Goal: Task Accomplishment & Management: Use online tool/utility

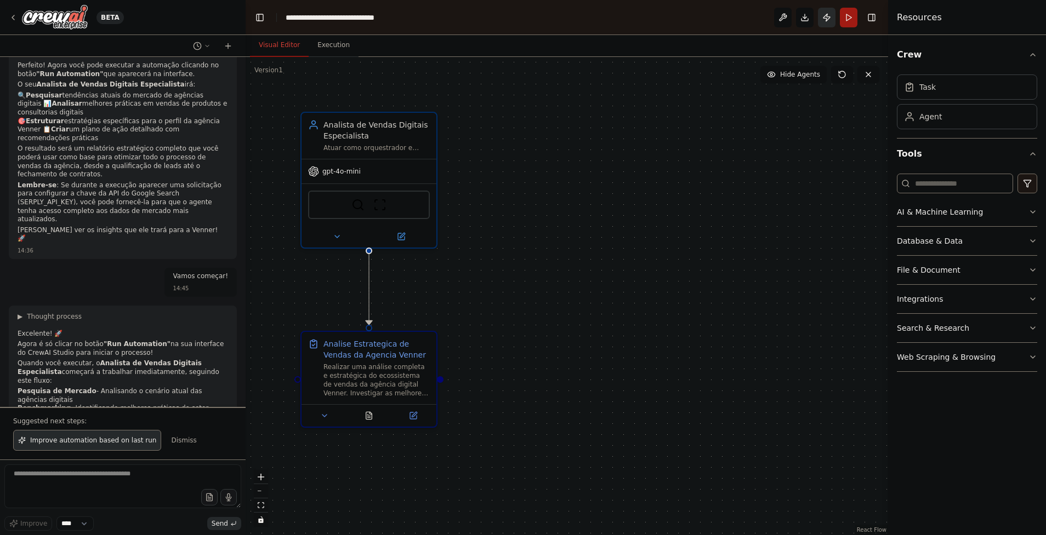
click at [822, 19] on button "Publish" at bounding box center [827, 18] width 18 height 20
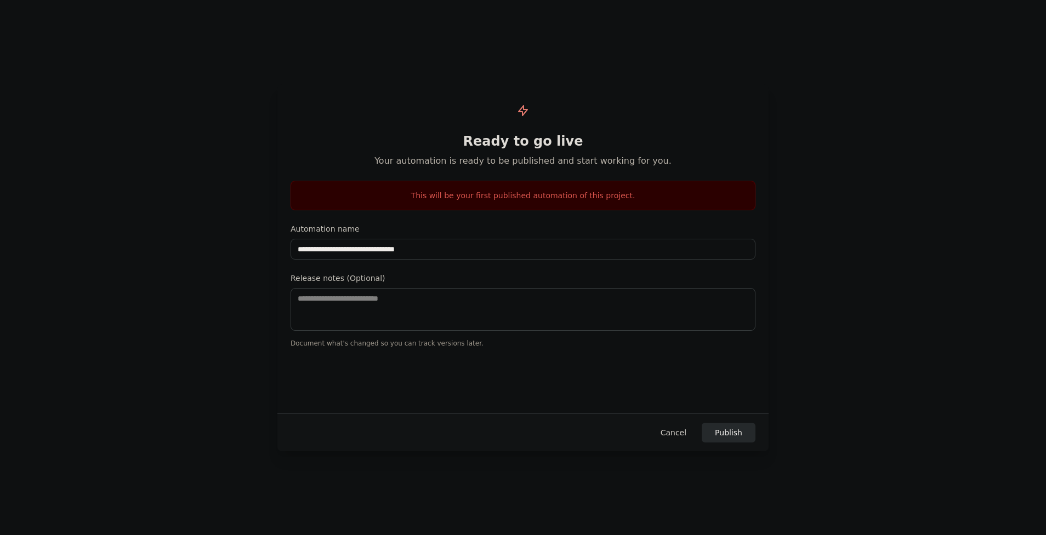
click at [678, 428] on button "Cancel" at bounding box center [673, 433] width 43 height 20
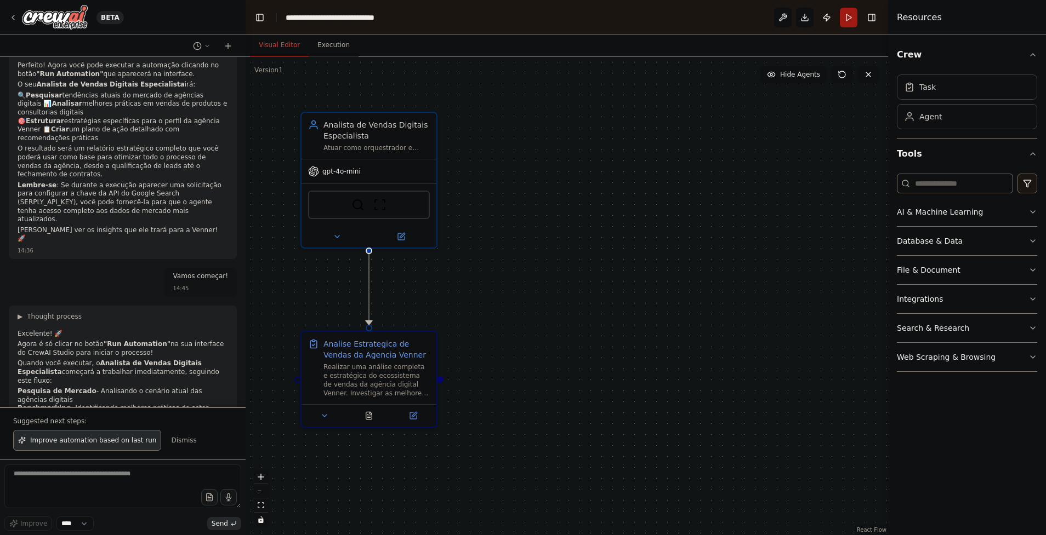
click at [763, 165] on div ".deletable-edge-delete-btn { width: 20px; height: 20px; border: 0px solid #ffff…" at bounding box center [566, 296] width 642 height 478
click at [1033, 55] on icon "button" at bounding box center [1032, 54] width 9 height 9
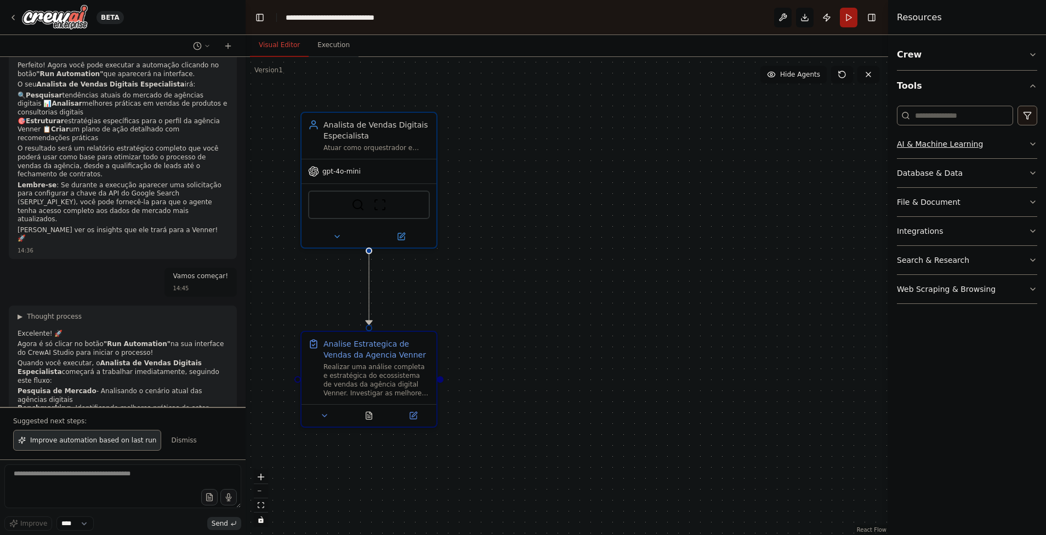
click at [1025, 144] on button "AI & Machine Learning" at bounding box center [967, 144] width 140 height 28
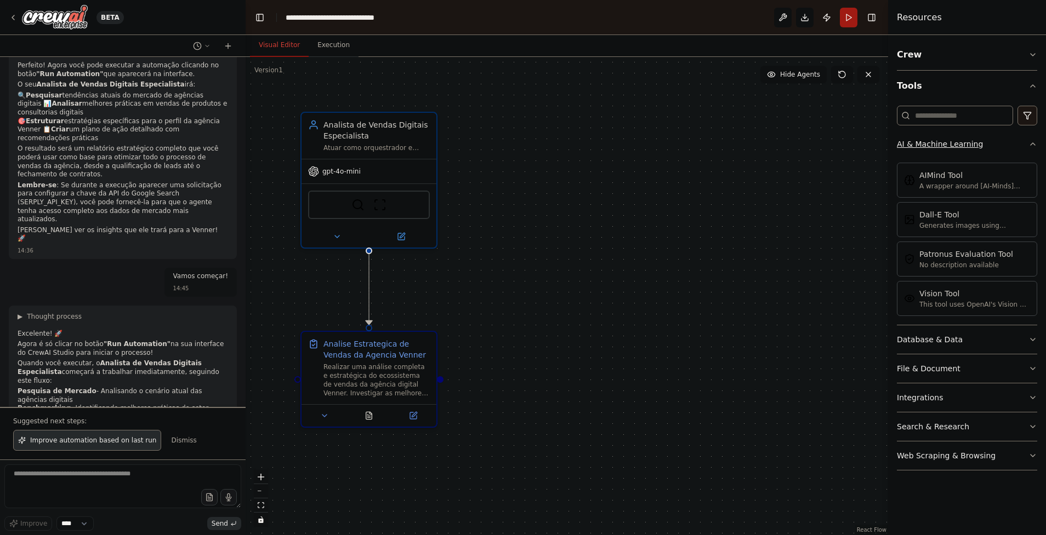
click at [1031, 146] on icon "button" at bounding box center [1032, 144] width 9 height 9
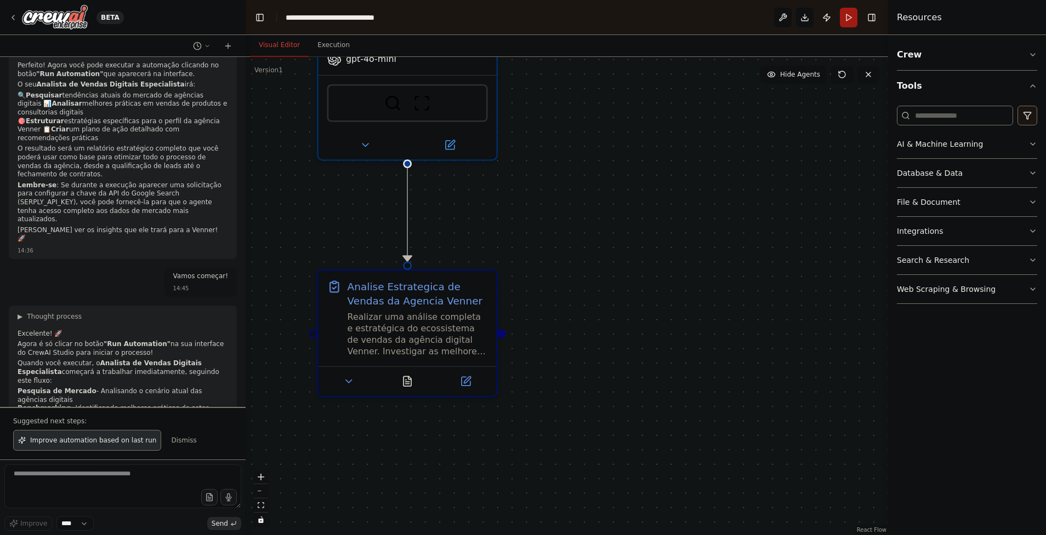
drag, startPoint x: 467, startPoint y: 294, endPoint x: 570, endPoint y: 274, distance: 104.4
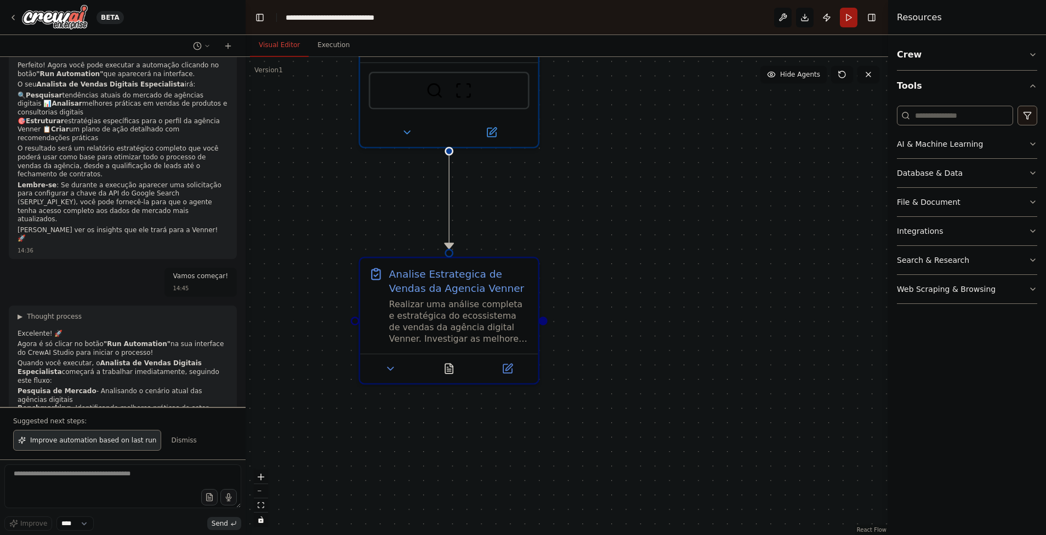
click at [734, 260] on div ".deletable-edge-delete-btn { width: 20px; height: 20px; border: 0px solid #ffff…" at bounding box center [566, 296] width 642 height 478
click at [940, 203] on div "File & Document" at bounding box center [929, 202] width 64 height 11
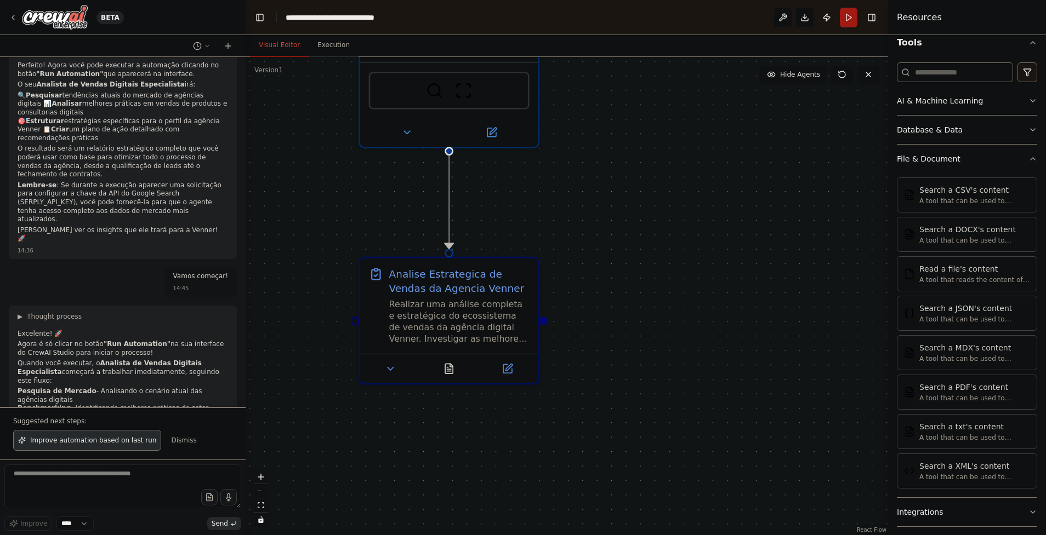
scroll to position [111, 0]
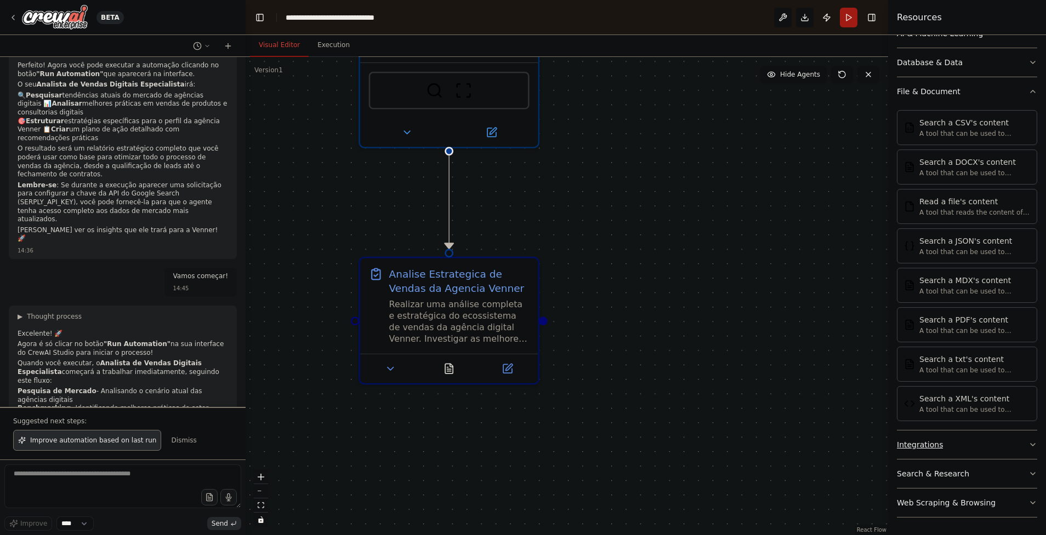
click at [968, 452] on button "Integrations" at bounding box center [967, 445] width 140 height 28
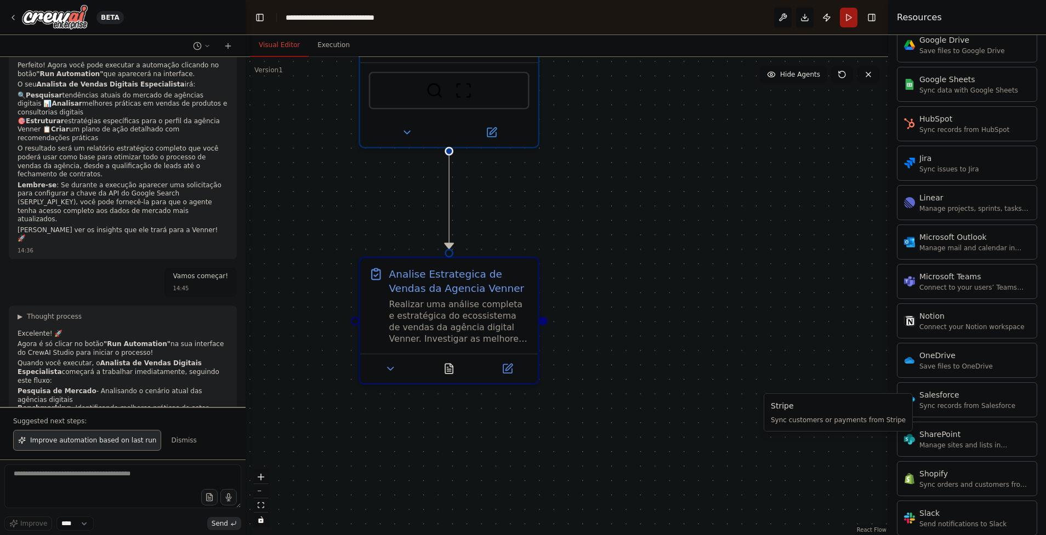
scroll to position [987, 0]
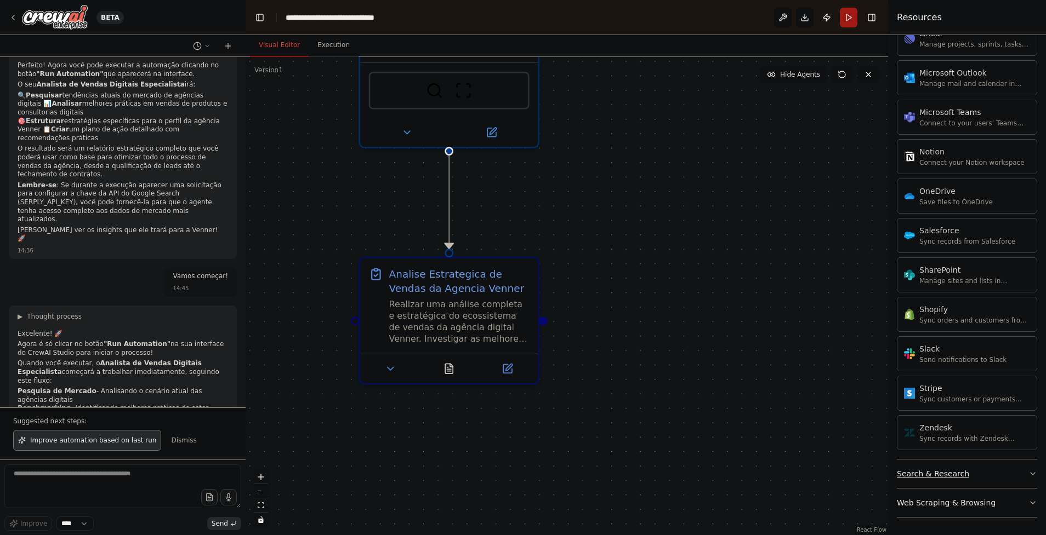
click at [990, 471] on button "Search & Research" at bounding box center [967, 474] width 140 height 28
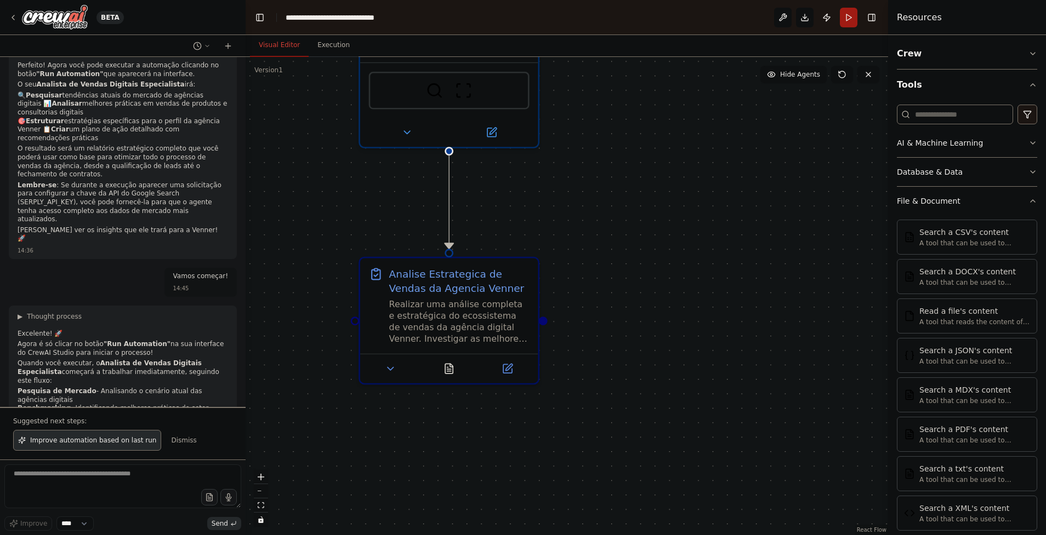
scroll to position [0, 0]
click at [945, 155] on button "AI & Machine Learning" at bounding box center [967, 144] width 140 height 28
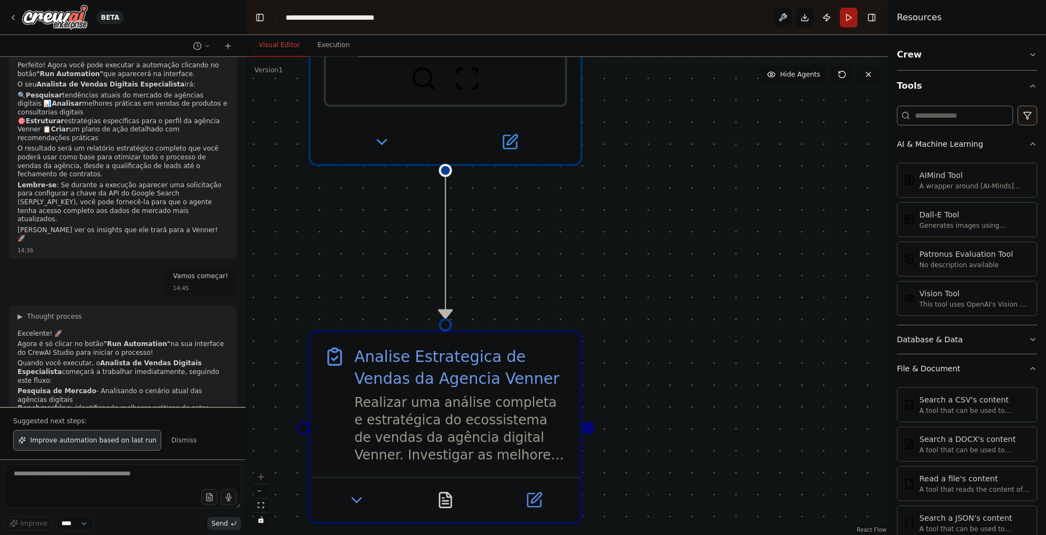
drag, startPoint x: 463, startPoint y: 178, endPoint x: 526, endPoint y: 286, distance: 125.5
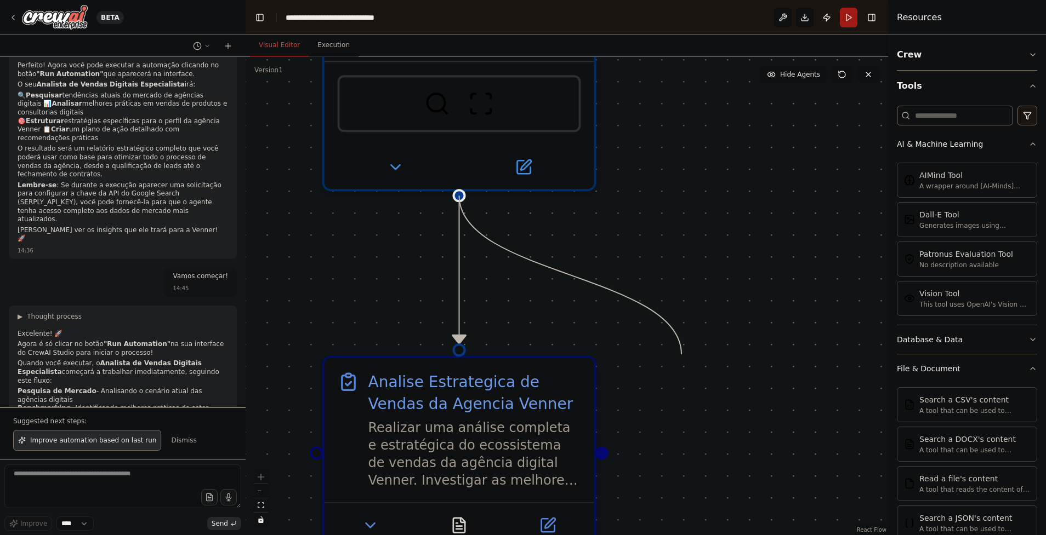
drag, startPoint x: 494, startPoint y: 208, endPoint x: 692, endPoint y: 362, distance: 251.1
click at [683, 355] on div ".deletable-edge-delete-btn { width: 20px; height: 20px; border: 0px solid #ffff…" at bounding box center [566, 296] width 642 height 478
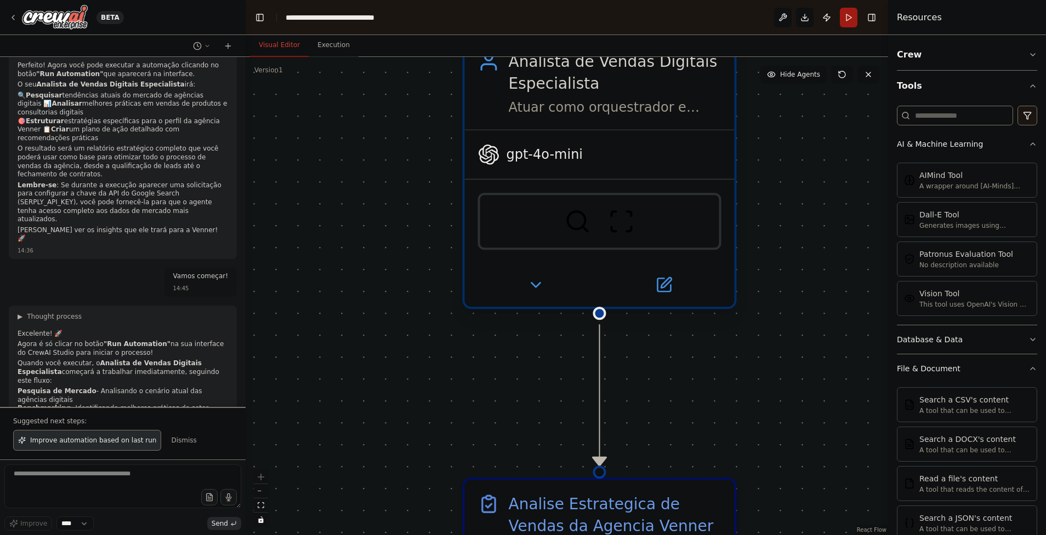
drag, startPoint x: 456, startPoint y: 199, endPoint x: 535, endPoint y: 327, distance: 149.8
click at [535, 327] on div ".deletable-edge-delete-btn { width: 20px; height: 20px; border: 0px solid #ffff…" at bounding box center [566, 296] width 642 height 478
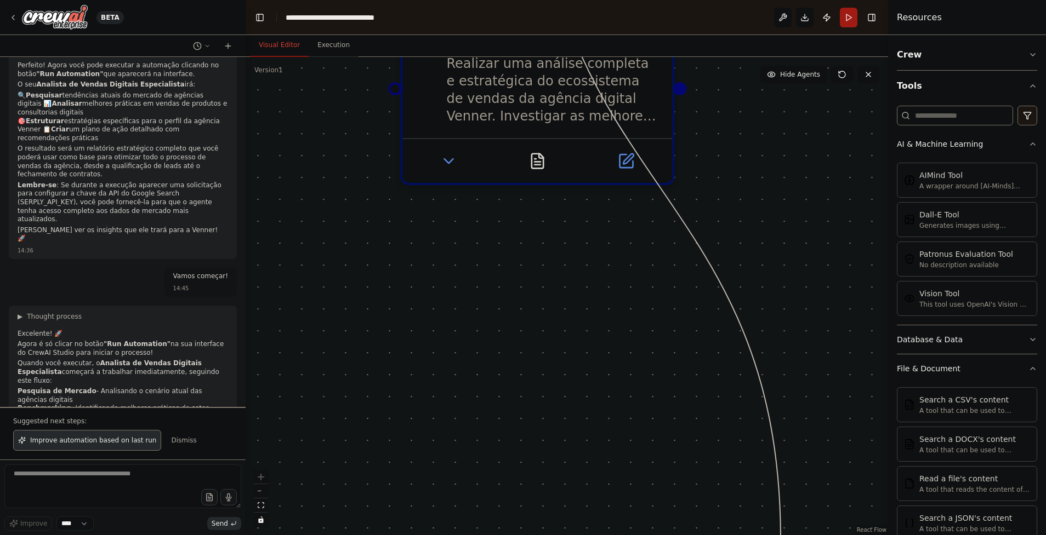
drag, startPoint x: 537, startPoint y: 313, endPoint x: 618, endPoint y: 322, distance: 81.0
click at [778, 535] on html "BETA Eu quero um agente especialista em vendas digitais, que irá ser o analista…" at bounding box center [523, 267] width 1046 height 535
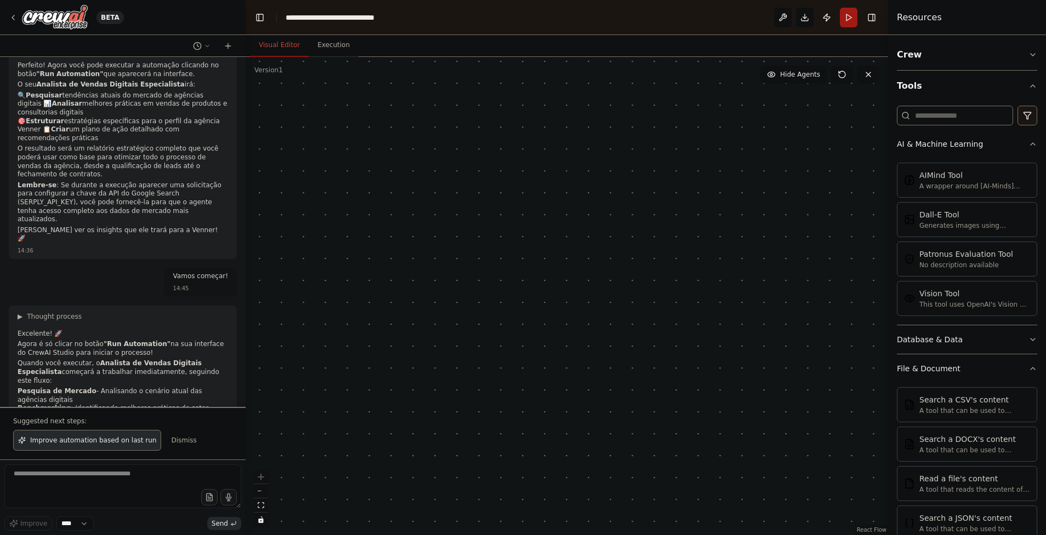
drag, startPoint x: 618, startPoint y: 322, endPoint x: 559, endPoint y: 250, distance: 92.7
click at [559, 250] on div ".deletable-edge-delete-btn { width: 20px; height: 20px; border: 0px solid #ffff…" at bounding box center [566, 296] width 642 height 478
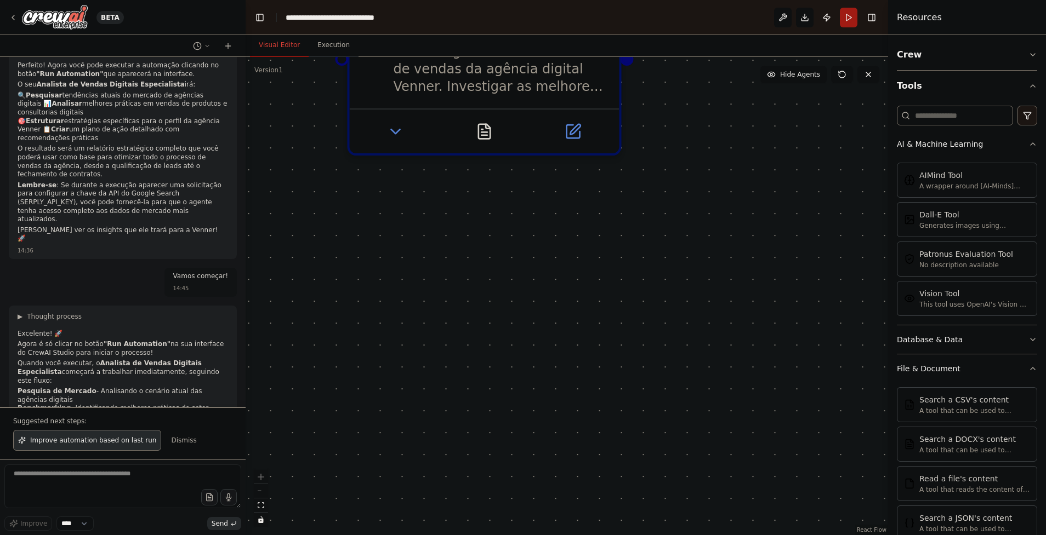
drag, startPoint x: 536, startPoint y: 233, endPoint x: 698, endPoint y: 541, distance: 348.1
drag, startPoint x: 641, startPoint y: 198, endPoint x: 556, endPoint y: 271, distance: 111.5
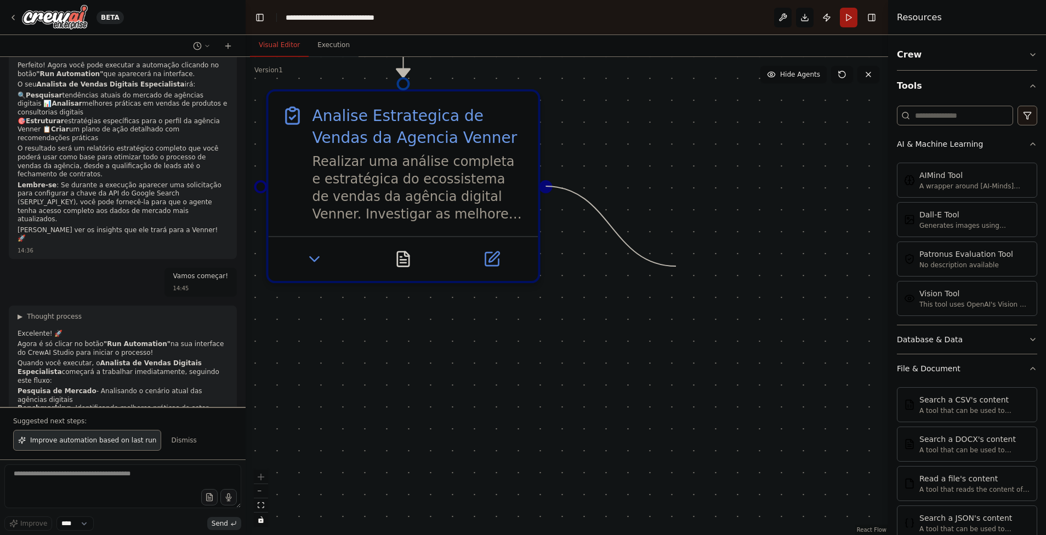
drag, startPoint x: 546, startPoint y: 186, endPoint x: 698, endPoint y: 305, distance: 192.4
click at [698, 305] on div ".deletable-edge-delete-btn { width: 20px; height: 20px; border: 0px solid #ffff…" at bounding box center [566, 296] width 642 height 478
click at [923, 403] on div "Search a CSV's content" at bounding box center [974, 399] width 111 height 11
click at [671, 215] on div ".deletable-edge-delete-btn { width: 20px; height: 20px; border: 0px solid #ffff…" at bounding box center [566, 296] width 642 height 478
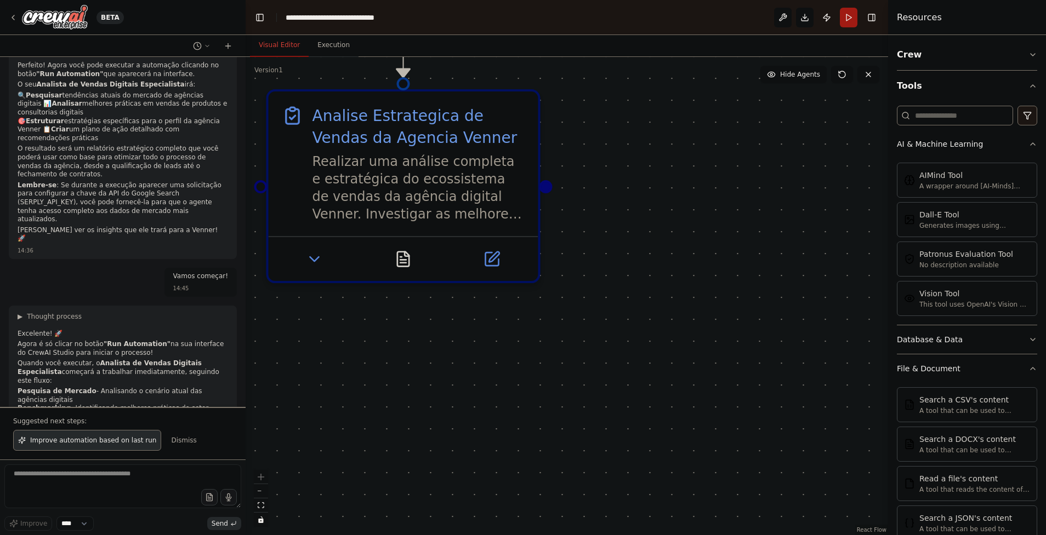
click at [553, 183] on div ".deletable-edge-delete-btn { width: 20px; height: 20px; border: 0px solid #ffff…" at bounding box center [566, 296] width 642 height 478
click at [547, 191] on div ".deletable-edge-delete-btn { width: 20px; height: 20px; border: 0px solid #ffff…" at bounding box center [566, 296] width 642 height 478
click at [547, 189] on div at bounding box center [545, 181] width 13 height 13
drag, startPoint x: 547, startPoint y: 191, endPoint x: 713, endPoint y: 239, distance: 173.1
click at [713, 239] on div ".deletable-edge-delete-btn { width: 20px; height: 20px; border: 0px solid #ffff…" at bounding box center [566, 296] width 642 height 478
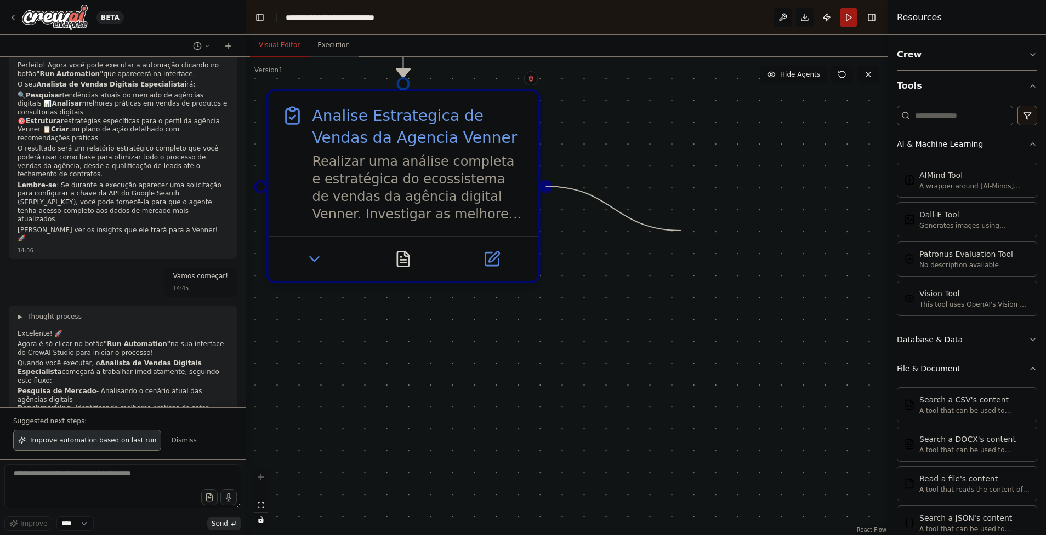
click at [713, 239] on div ".deletable-edge-delete-btn { width: 20px; height: 20px; border: 0px solid #ffff…" at bounding box center [566, 296] width 642 height 478
click at [271, 50] on button "Visual Editor" at bounding box center [279, 45] width 59 height 23
click at [322, 48] on button "Execution" at bounding box center [334, 45] width 50 height 23
click at [283, 52] on button "Visual Editor" at bounding box center [279, 45] width 59 height 23
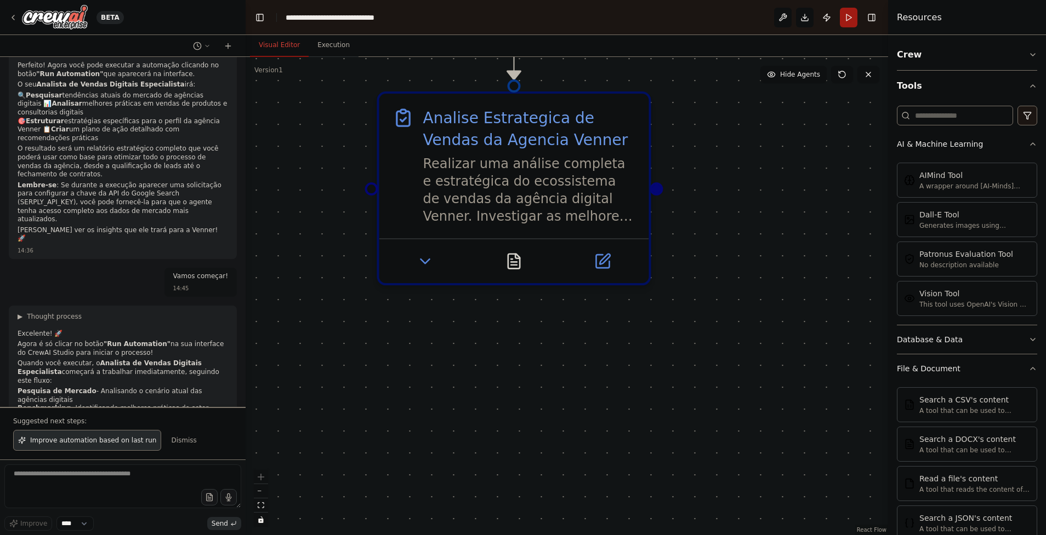
drag, startPoint x: 614, startPoint y: 236, endPoint x: 707, endPoint y: 235, distance: 92.6
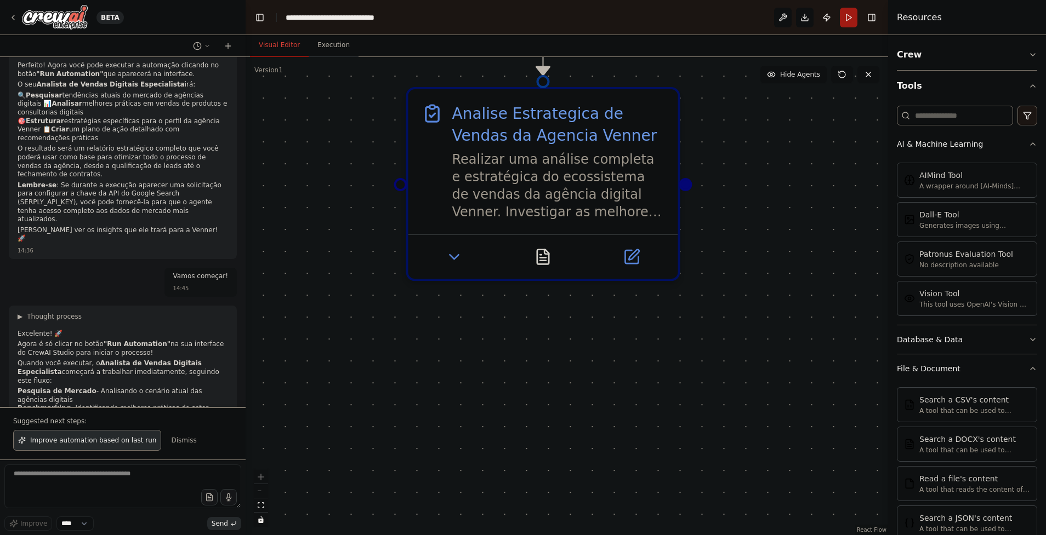
scroll to position [660, 0]
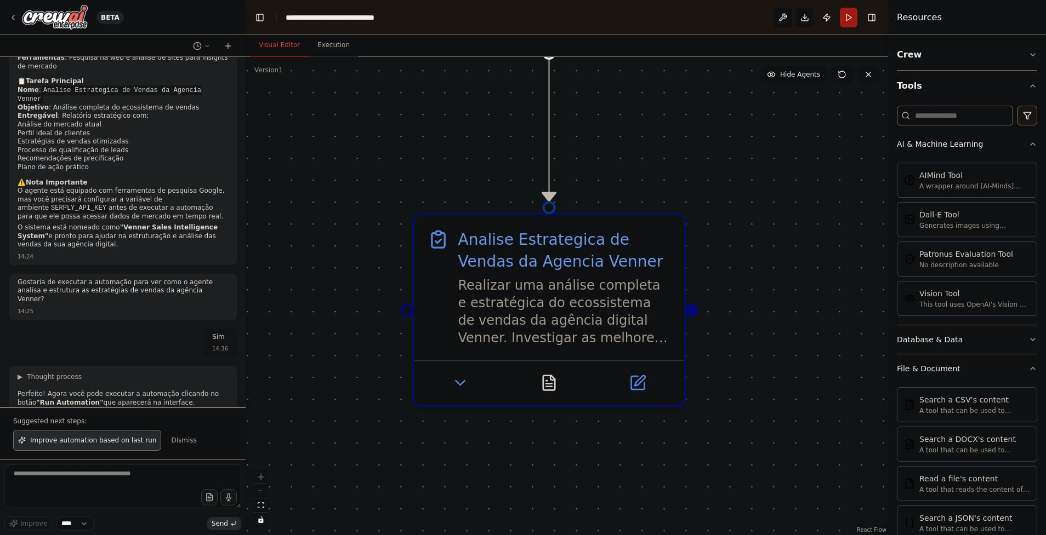
drag, startPoint x: 744, startPoint y: 160, endPoint x: 753, endPoint y: 348, distance: 188.2
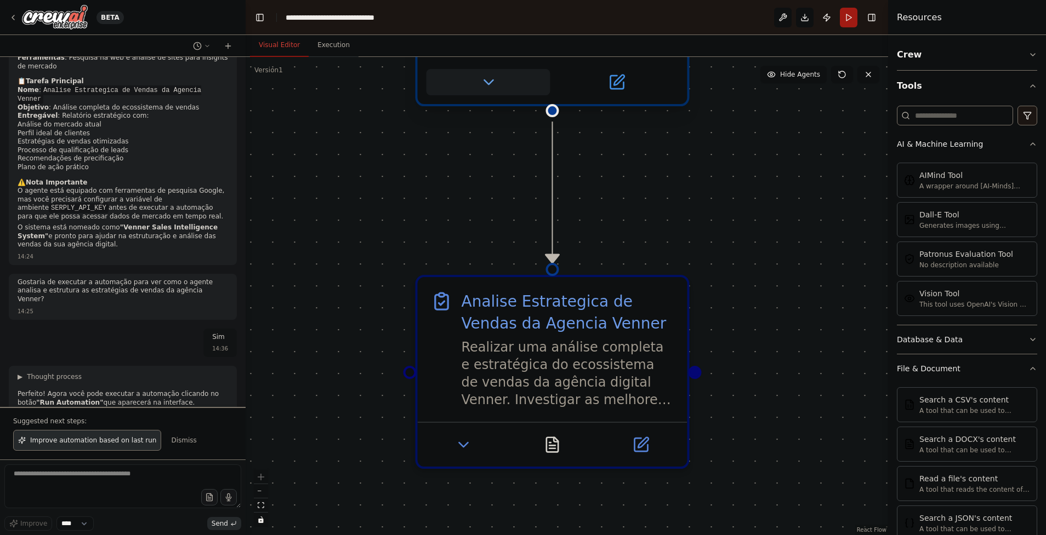
click at [546, 94] on button at bounding box center [488, 82] width 124 height 26
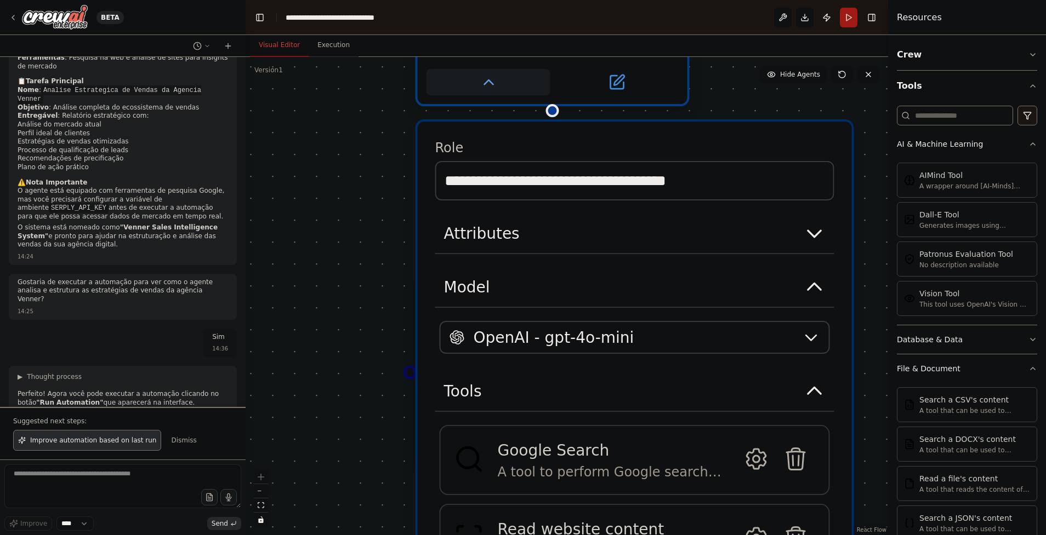
click at [504, 81] on button at bounding box center [488, 82] width 124 height 26
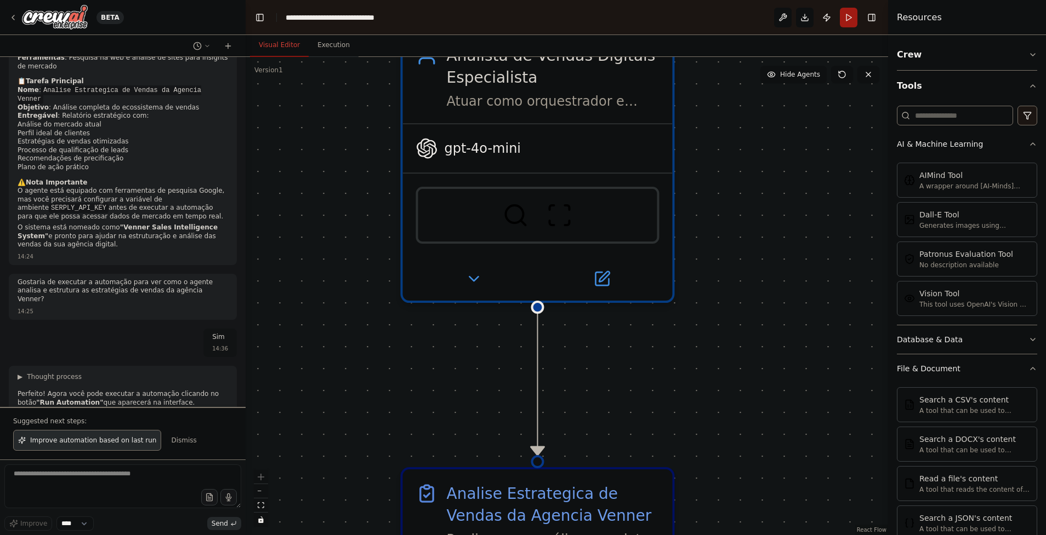
drag, startPoint x: 336, startPoint y: 118, endPoint x: 289, endPoint y: 418, distance: 303.4
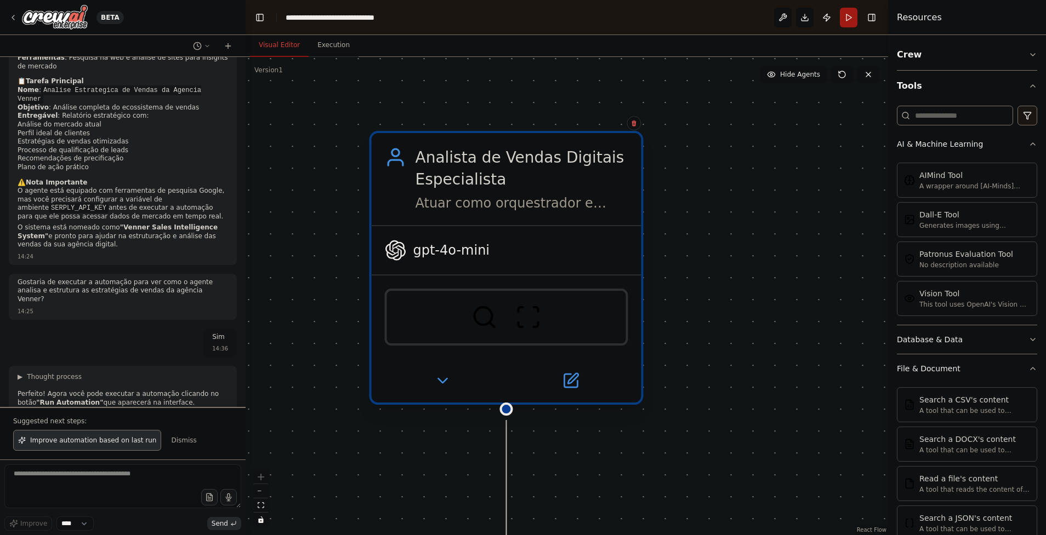
click at [576, 210] on div "Atuar como orquestrador e especialista em vendas digitais da agência Venner, an…" at bounding box center [521, 204] width 213 height 18
click at [549, 165] on div "Analista de Vendas Digitais Especialista" at bounding box center [521, 168] width 213 height 44
drag, startPoint x: 475, startPoint y: 173, endPoint x: 444, endPoint y: 167, distance: 30.7
click at [444, 167] on div "Analista de Vendas Digitais Especialista" at bounding box center [521, 168] width 213 height 44
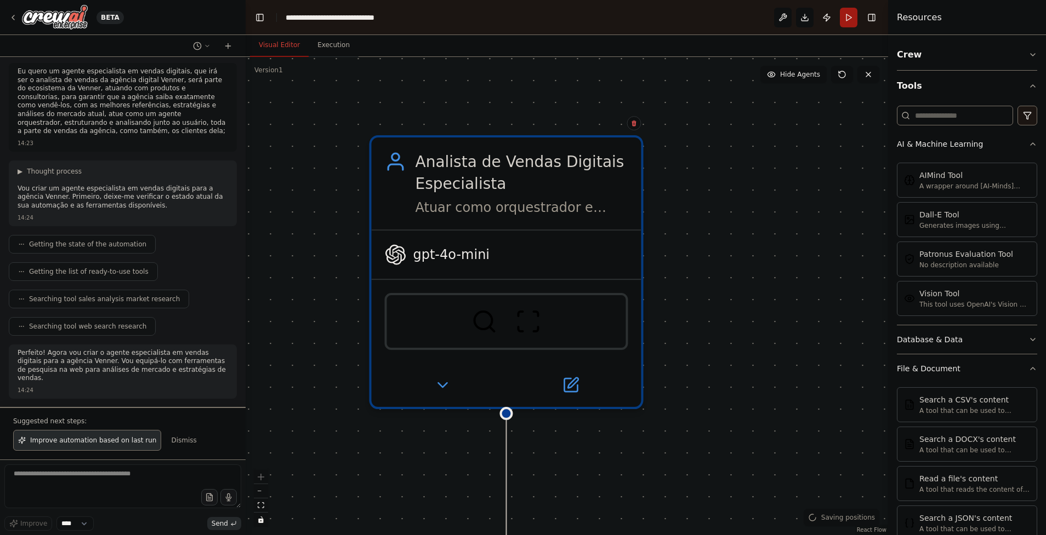
scroll to position [0, 0]
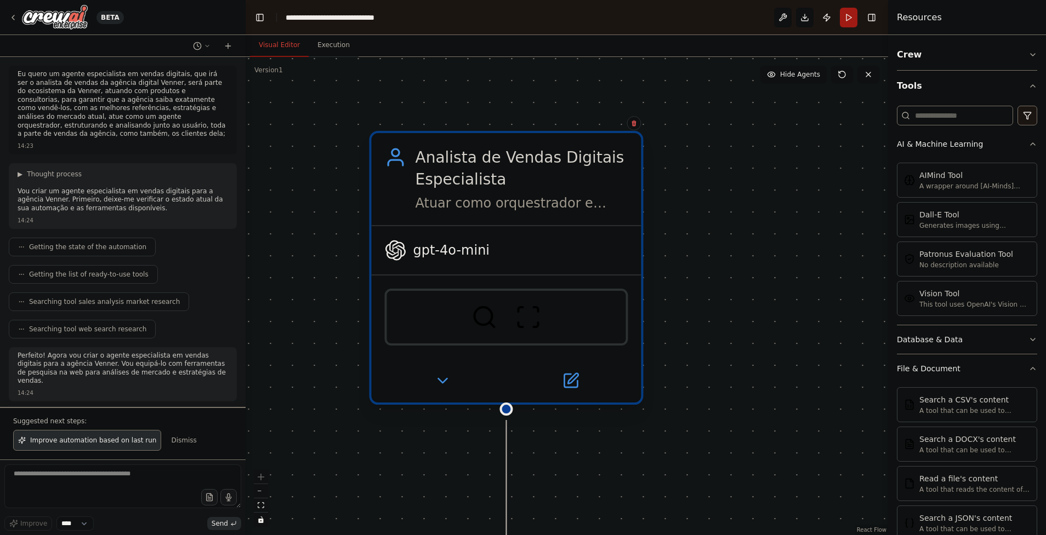
click at [443, 193] on div "Analista de Vendas Digitais Especialista Atuar como orquestrador e especialista…" at bounding box center [521, 179] width 213 height 66
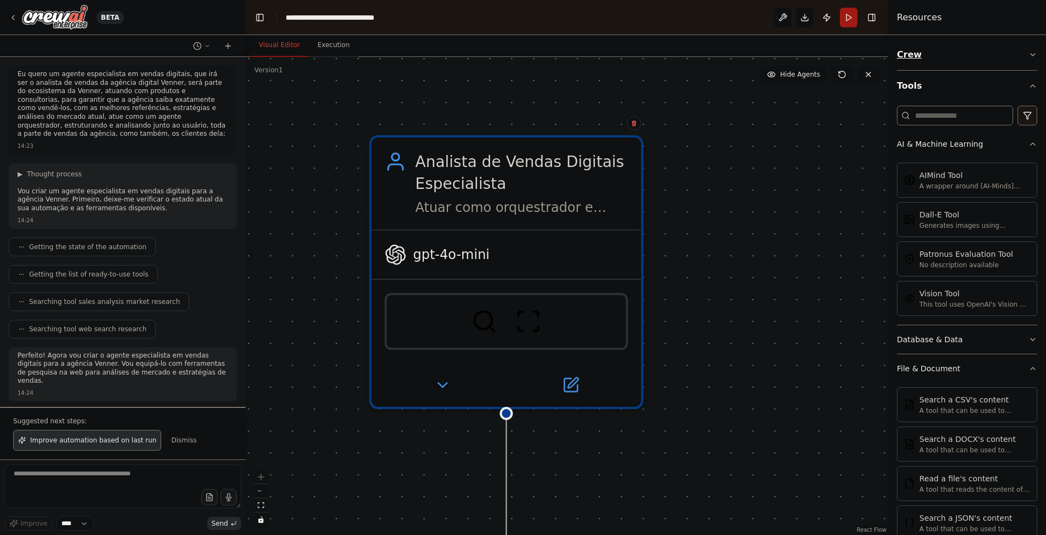
click at [906, 60] on button "Crew" at bounding box center [967, 54] width 140 height 31
click at [928, 58] on button "Crew" at bounding box center [967, 54] width 140 height 31
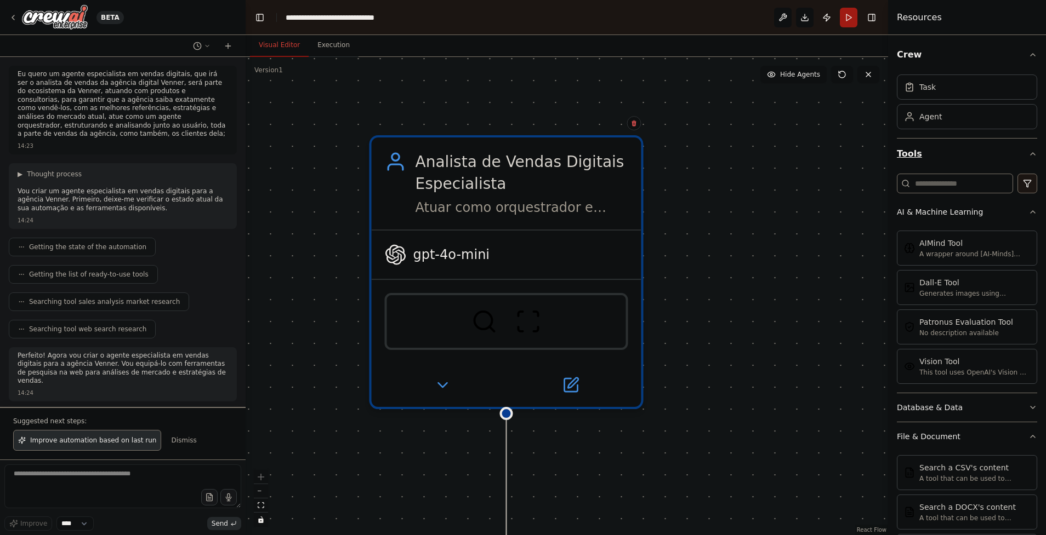
click at [934, 146] on button "Tools" at bounding box center [967, 154] width 140 height 31
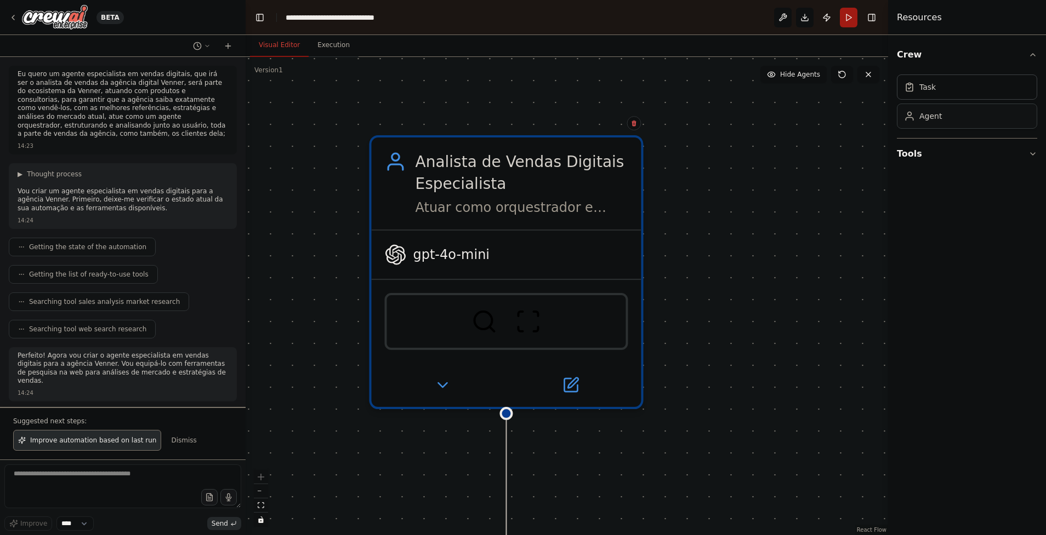
click at [940, 116] on div "Agent" at bounding box center [967, 116] width 140 height 25
click at [933, 120] on div "Agent" at bounding box center [930, 116] width 22 height 11
click at [927, 84] on div "Task" at bounding box center [927, 86] width 16 height 11
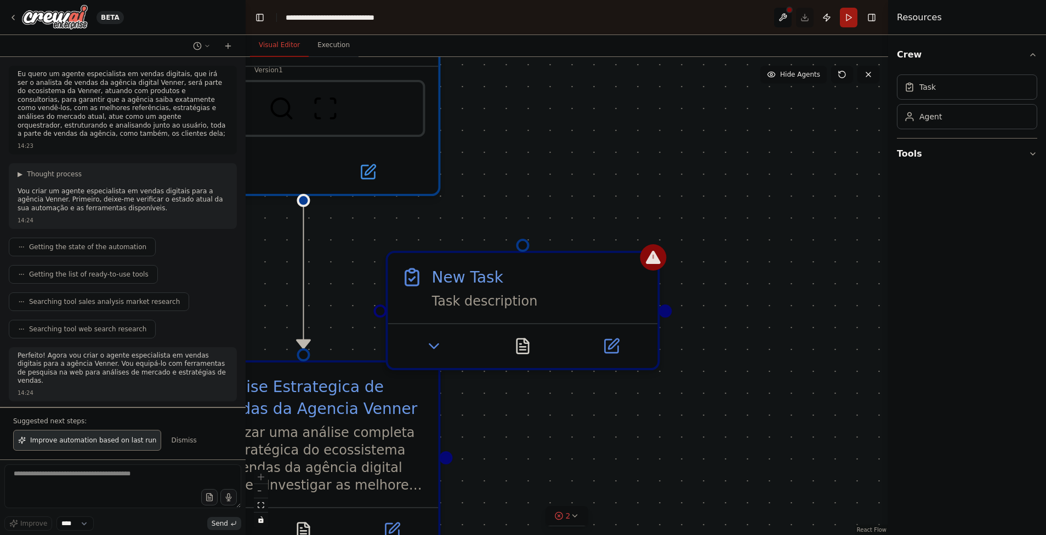
drag, startPoint x: 733, startPoint y: 421, endPoint x: 528, endPoint y: 202, distance: 299.7
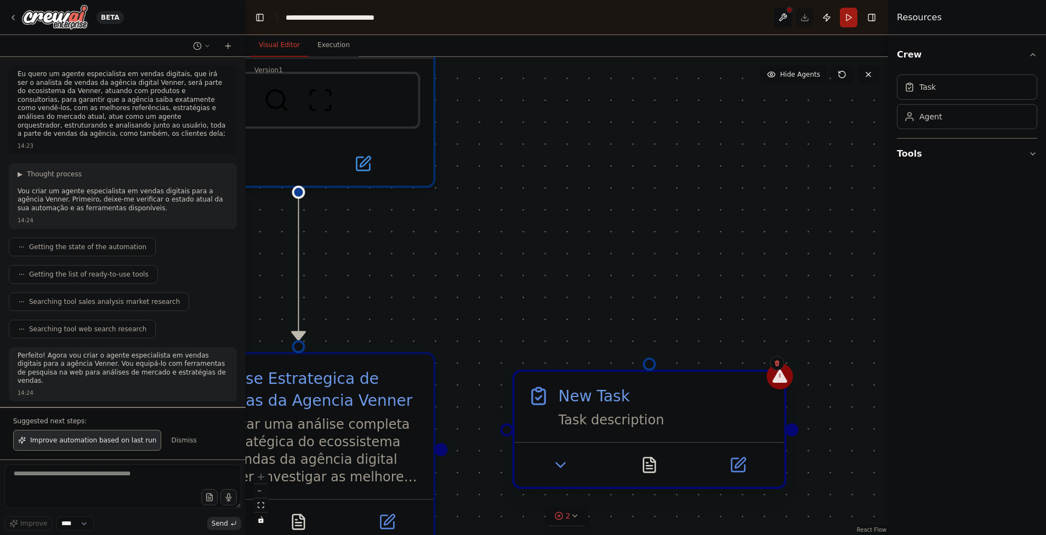
drag, startPoint x: 511, startPoint y: 289, endPoint x: 658, endPoint y: 443, distance: 213.2
click at [658, 429] on div "Task description" at bounding box center [664, 421] width 213 height 18
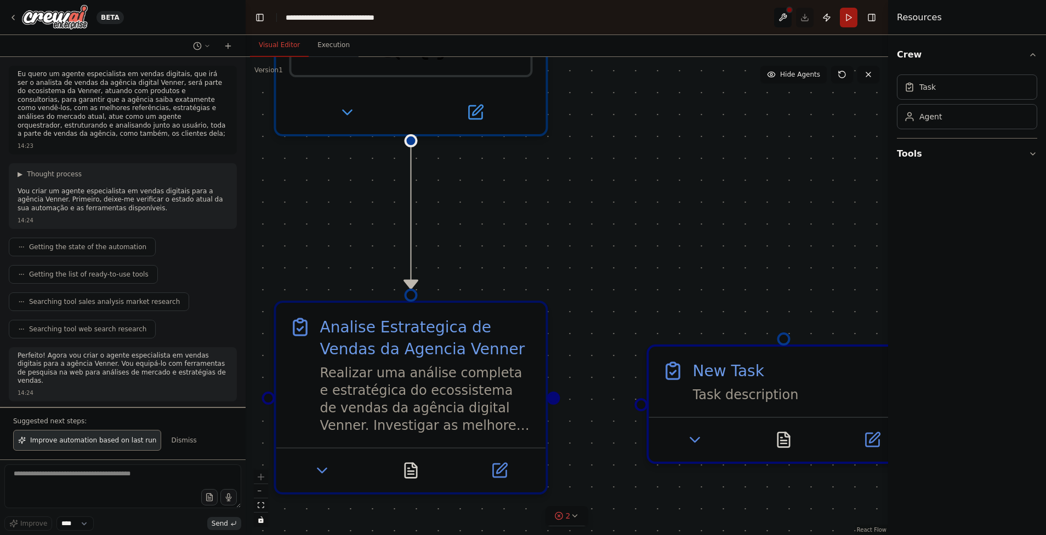
drag, startPoint x: 541, startPoint y: 275, endPoint x: 630, endPoint y: 227, distance: 101.5
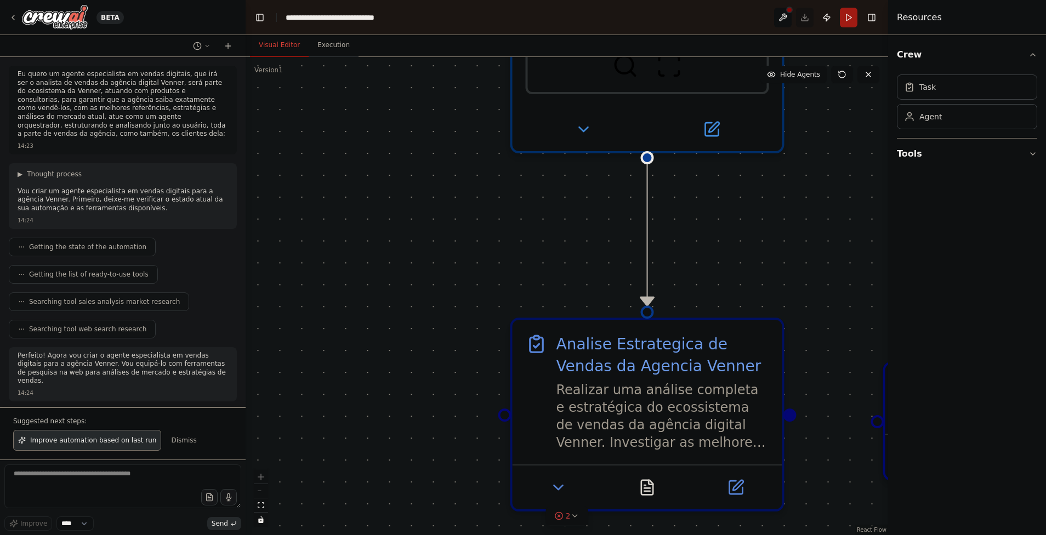
drag, startPoint x: 527, startPoint y: 227, endPoint x: 764, endPoint y: 243, distance: 237.8
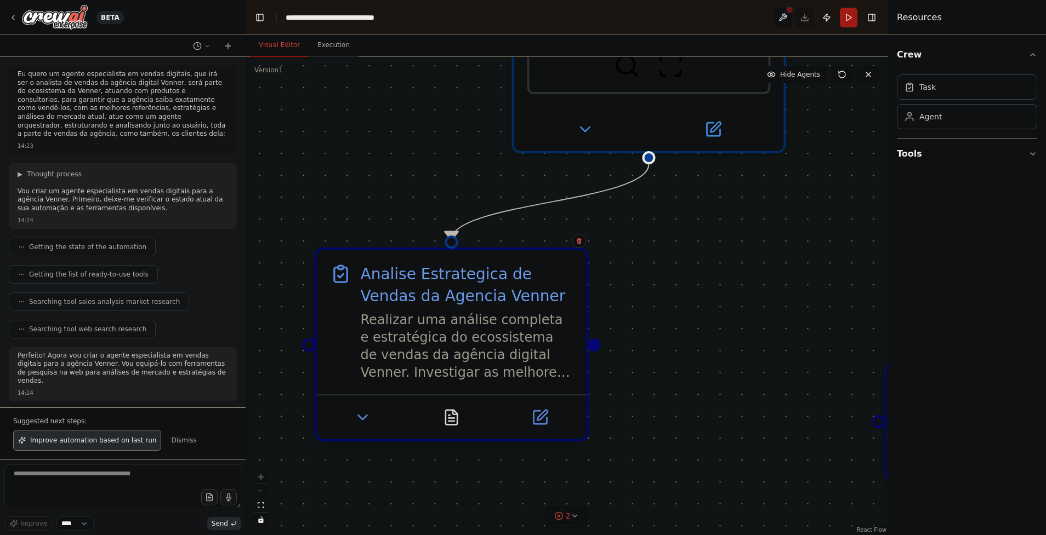
drag, startPoint x: 682, startPoint y: 366, endPoint x: 495, endPoint y: 305, distance: 196.7
click at [495, 305] on div "Analise Estrategica de Vendas da Agencia Venner" at bounding box center [466, 285] width 213 height 44
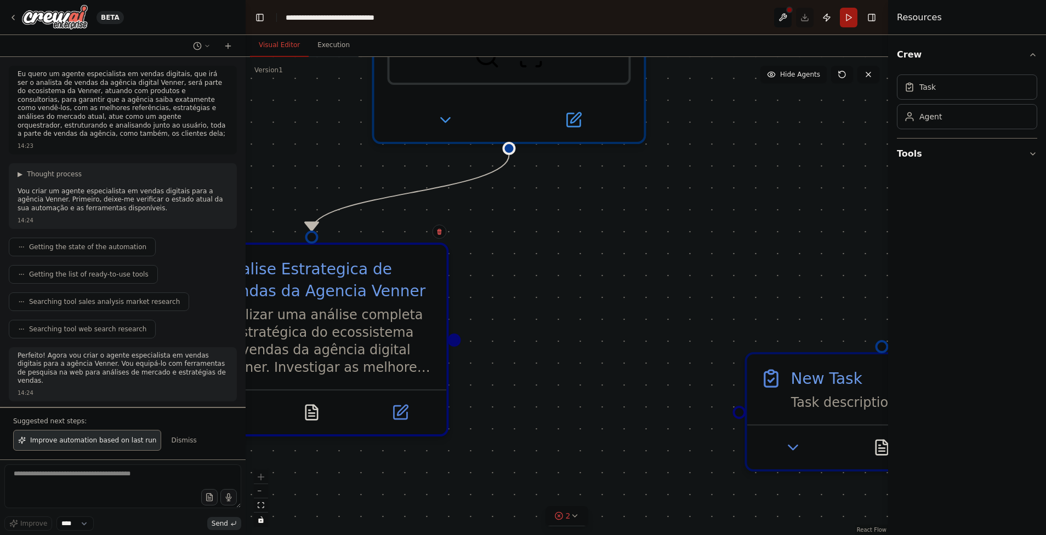
drag, startPoint x: 777, startPoint y: 312, endPoint x: 547, endPoint y: 279, distance: 232.0
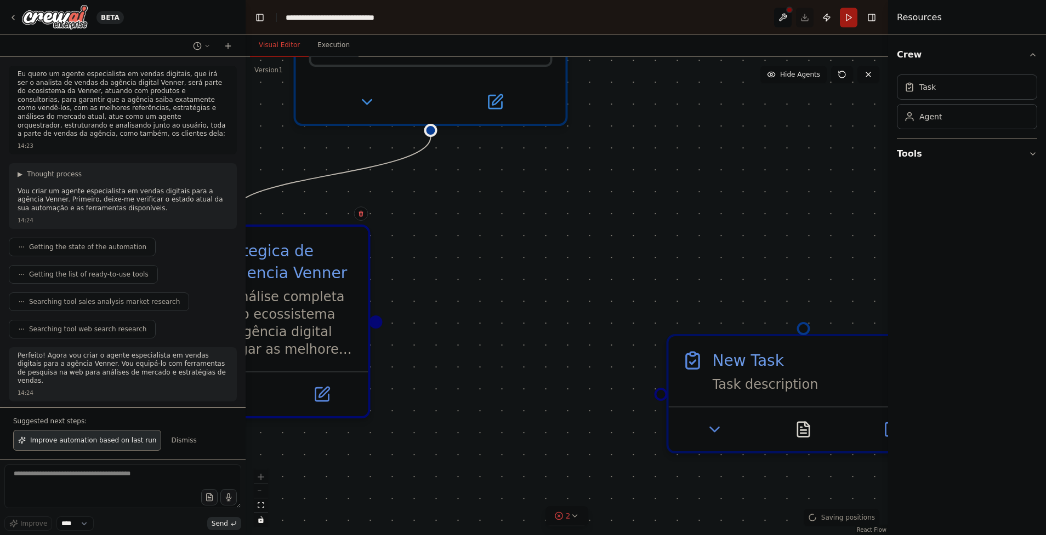
drag, startPoint x: 615, startPoint y: 263, endPoint x: 703, endPoint y: 307, distance: 98.0
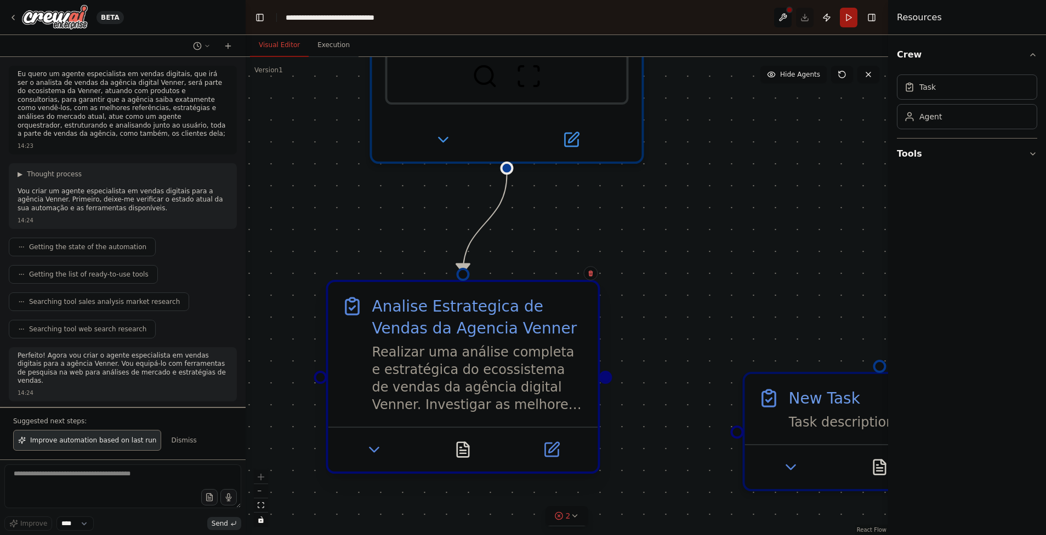
drag, startPoint x: 364, startPoint y: 359, endPoint x: 493, endPoint y: 367, distance: 129.6
click at [493, 367] on div "Realizar uma análise completa e estratégica do ecossistema de vendas da agência…" at bounding box center [478, 379] width 213 height 70
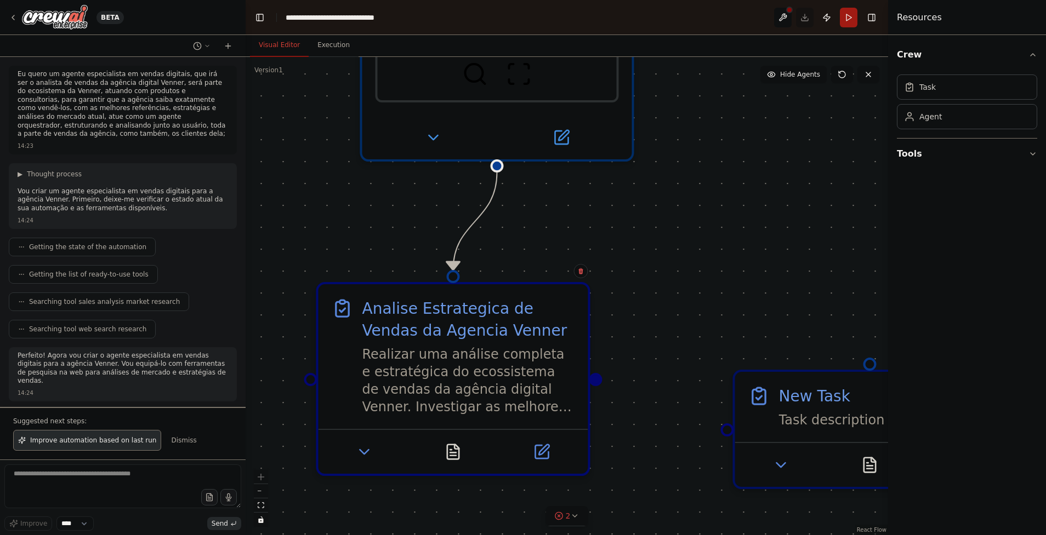
drag, startPoint x: 697, startPoint y: 253, endPoint x: 599, endPoint y: 208, distance: 107.9
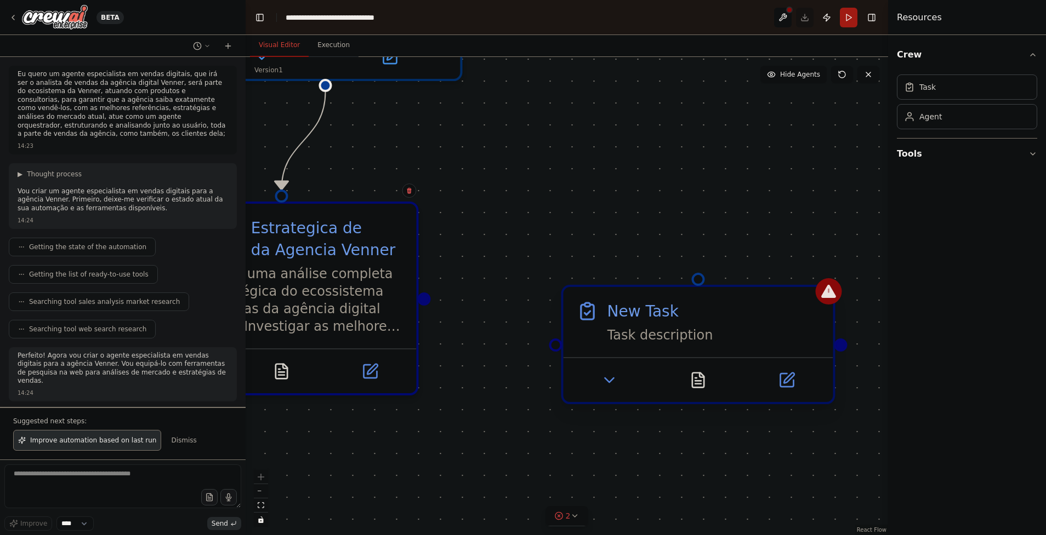
drag, startPoint x: 641, startPoint y: 395, endPoint x: 558, endPoint y: 357, distance: 91.5
click at [558, 357] on div ".deletable-edge-delete-btn { width: 20px; height: 20px; border: 0px solid #ffff…" at bounding box center [566, 296] width 642 height 478
drag, startPoint x: 426, startPoint y: 300, endPoint x: 554, endPoint y: 355, distance: 139.2
click at [554, 355] on div "Analista de Vendas Digitais Especialista Atuar como orquestrador e especialista…" at bounding box center [720, 176] width 1284 height 957
click at [706, 340] on div "Task description" at bounding box center [713, 336] width 213 height 18
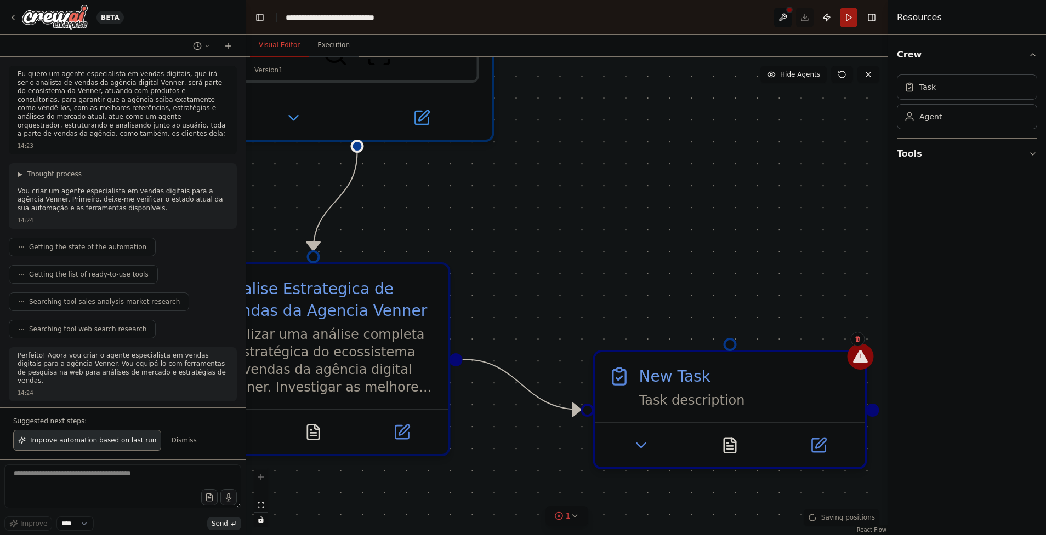
drag, startPoint x: 520, startPoint y: 226, endPoint x: 606, endPoint y: 364, distance: 162.7
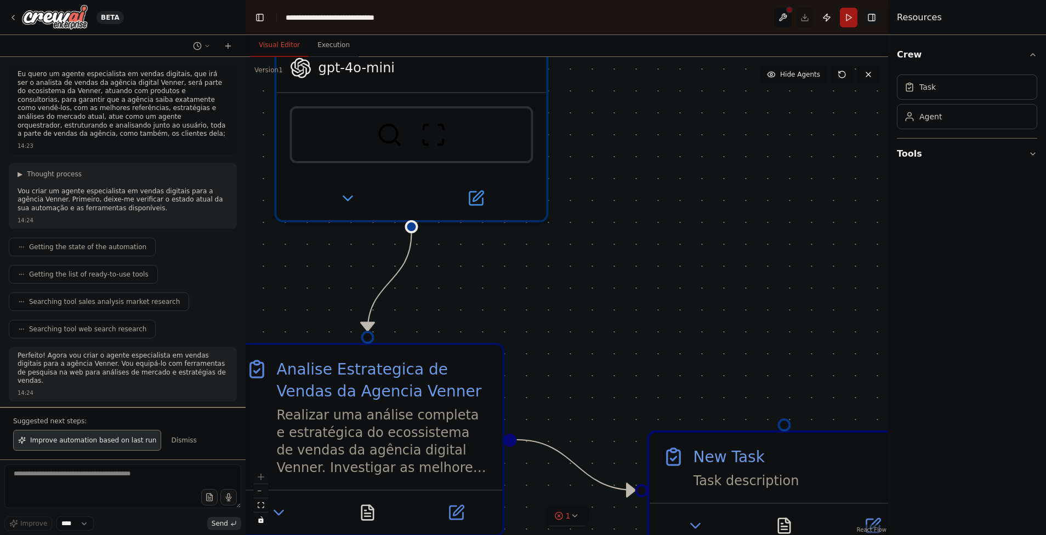
click at [869, 19] on button "Toggle Right Sidebar" at bounding box center [871, 17] width 15 height 15
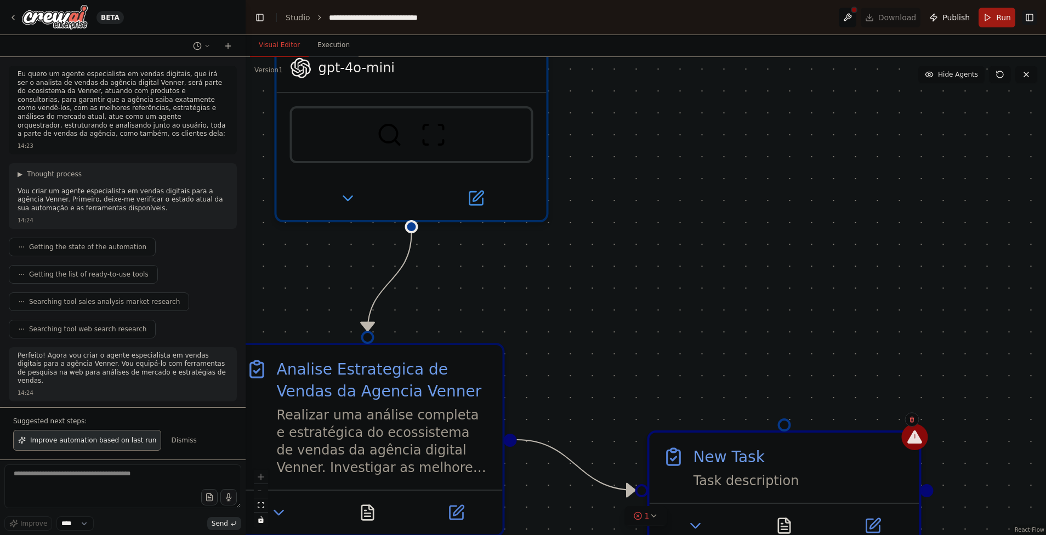
click at [1031, 22] on button "Toggle Right Sidebar" at bounding box center [1028, 17] width 15 height 15
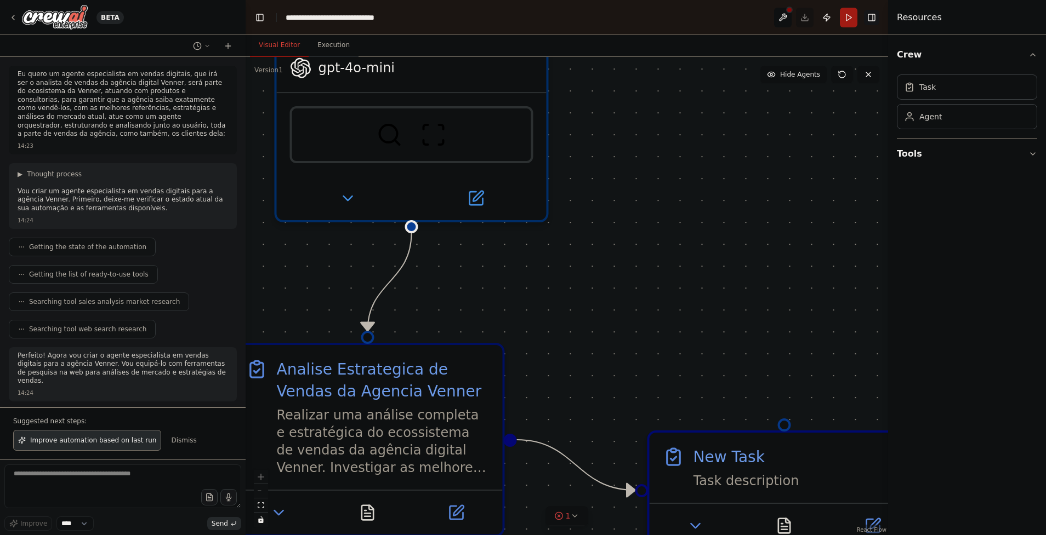
click at [872, 18] on button "Toggle Right Sidebar" at bounding box center [871, 17] width 15 height 15
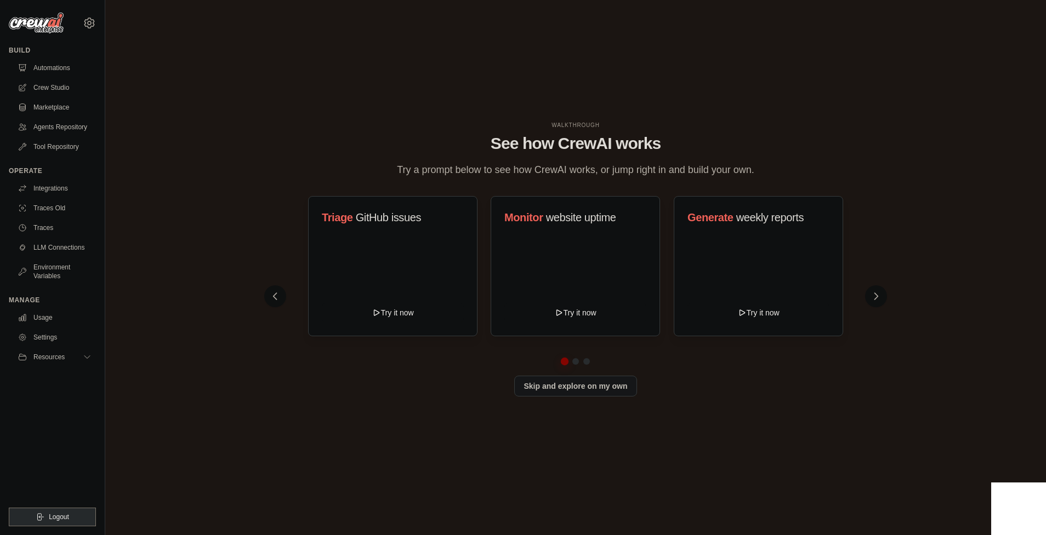
drag, startPoint x: 62, startPoint y: 208, endPoint x: 215, endPoint y: 145, distance: 165.4
click at [215, 145] on div "WALKTHROUGH See how [PERSON_NAME] works Try a prompt below to see how [PERSON_N…" at bounding box center [575, 267] width 905 height 513
